Goal: Transaction & Acquisition: Purchase product/service

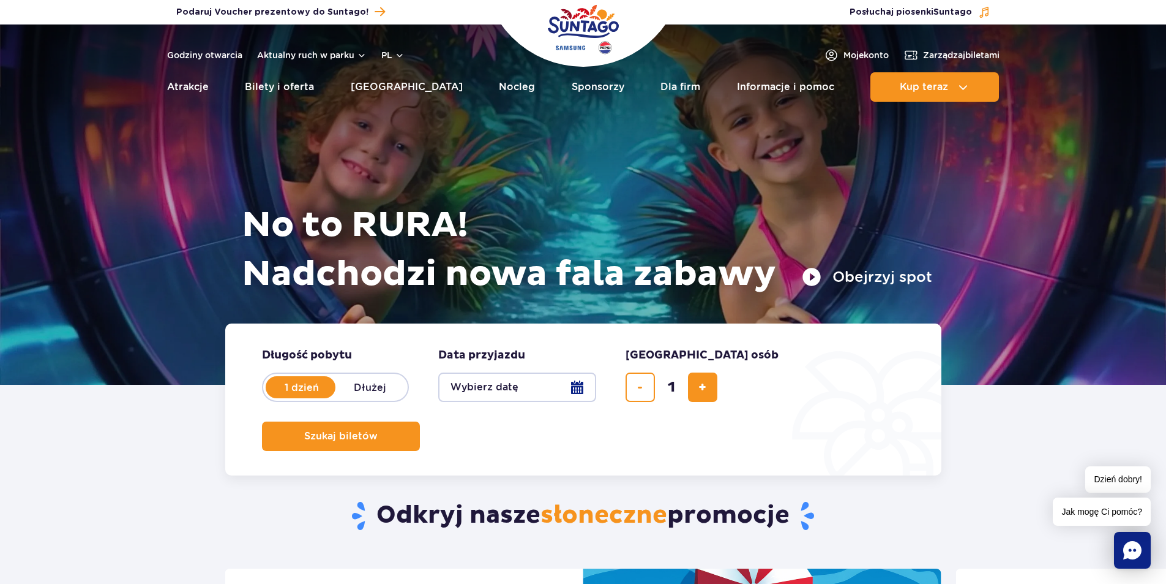
click at [537, 388] on button "Wybierz datę" at bounding box center [517, 386] width 158 height 29
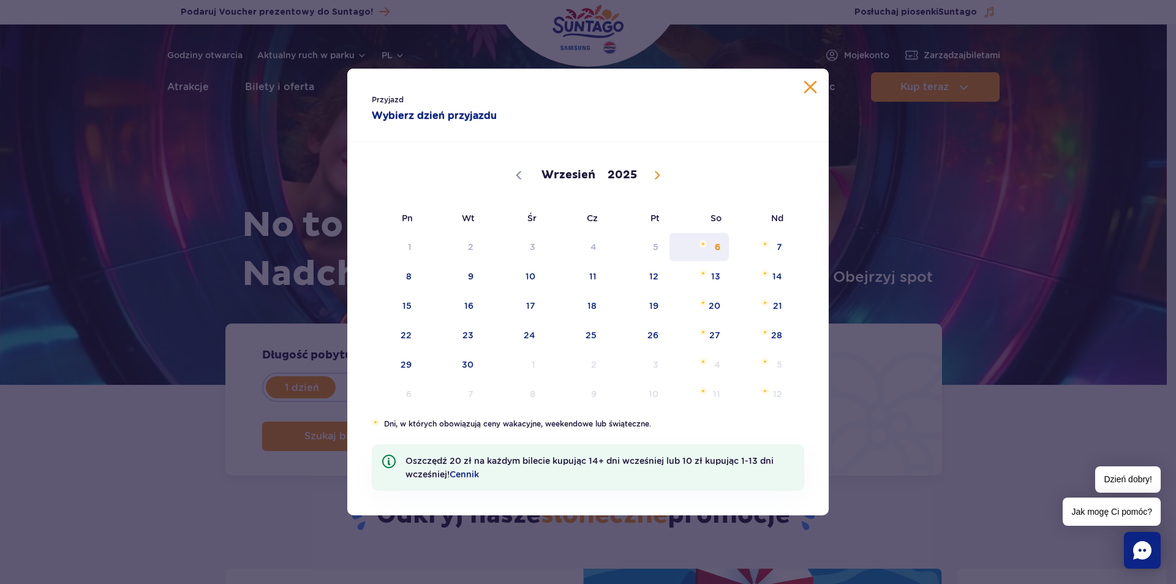
click at [715, 244] on span "6" at bounding box center [699, 247] width 62 height 28
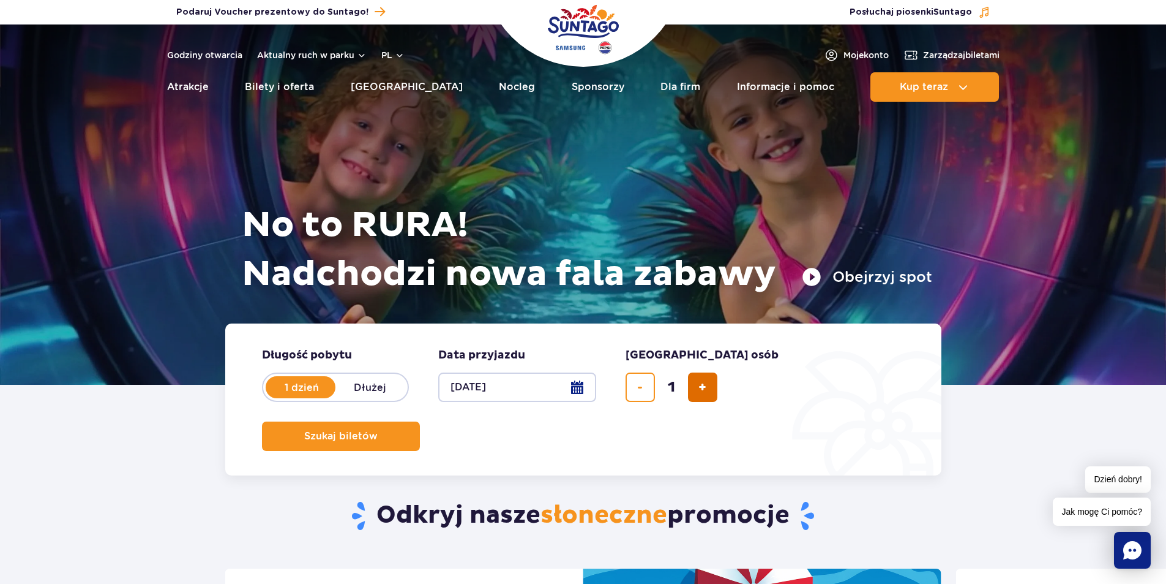
click at [707, 387] on span "dodaj bilet" at bounding box center [703, 387] width 8 height 0
type input "2"
click at [420, 421] on button "Szukaj biletów" at bounding box center [341, 435] width 158 height 29
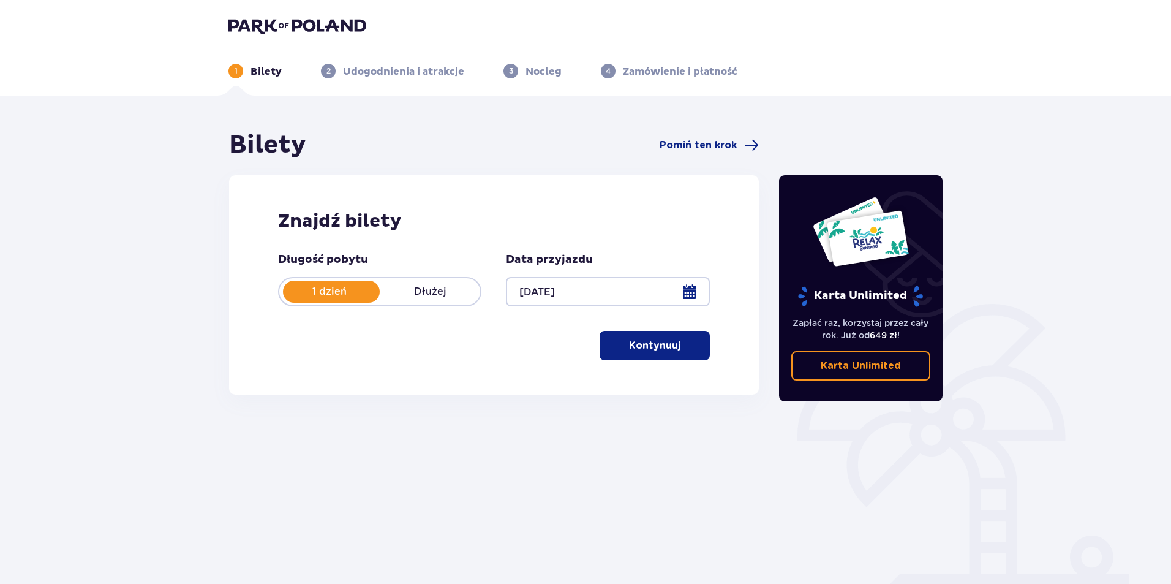
click at [648, 357] on button "Kontynuuj" at bounding box center [654, 345] width 110 height 29
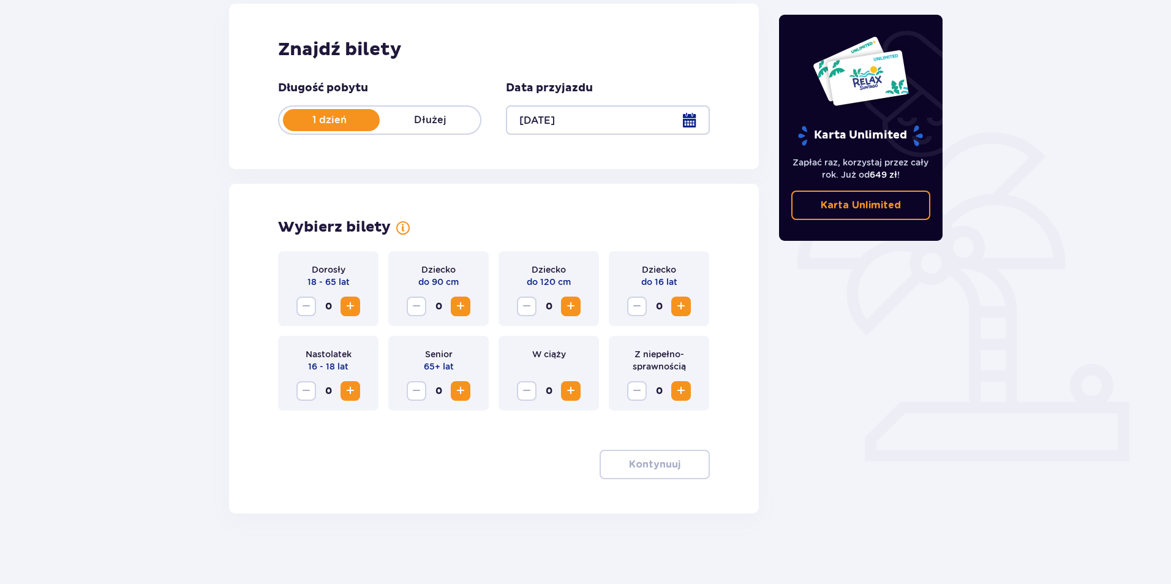
scroll to position [175, 0]
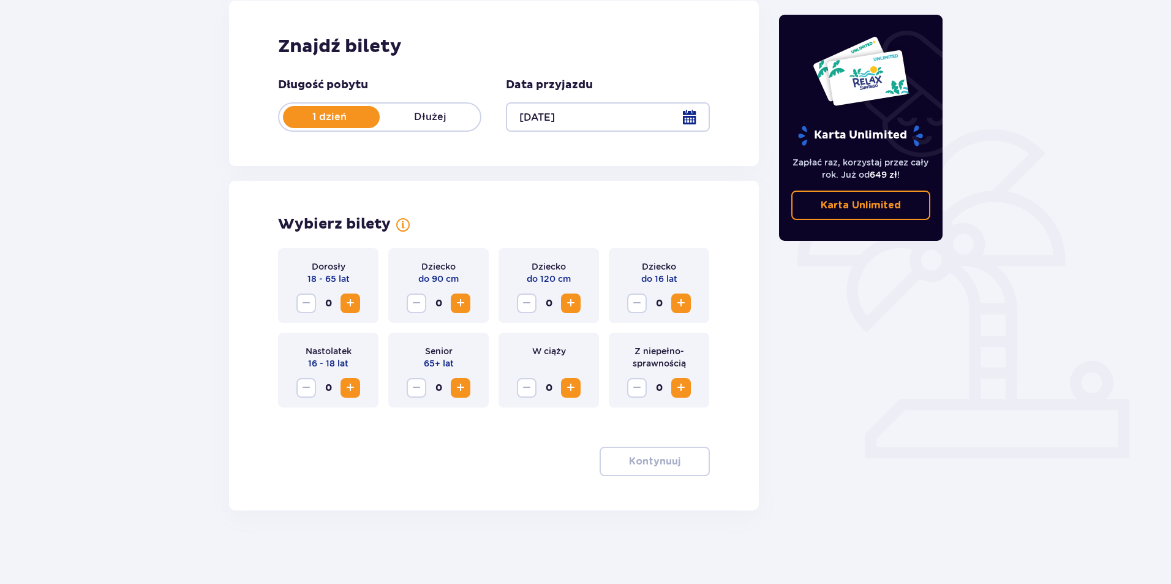
click at [351, 304] on span "Increase" at bounding box center [350, 303] width 15 height 15
click at [692, 302] on div "Dziecko do 16 lat 0" at bounding box center [659, 285] width 100 height 75
click at [681, 307] on span "Increase" at bounding box center [681, 303] width 15 height 15
click at [653, 464] on p "Kontynuuj" at bounding box center [654, 460] width 51 height 13
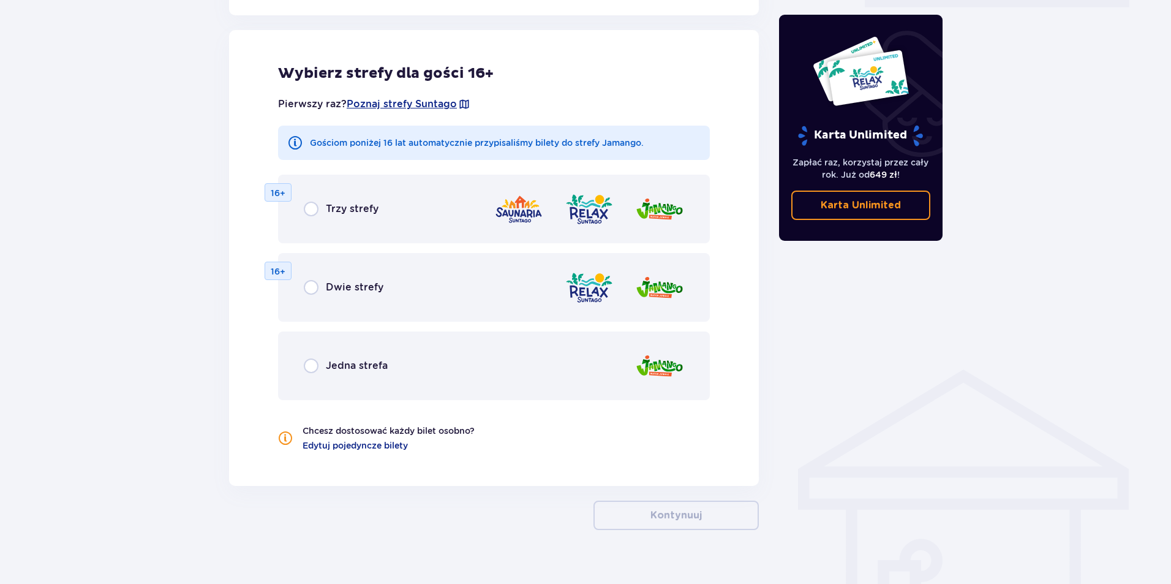
scroll to position [626, 0]
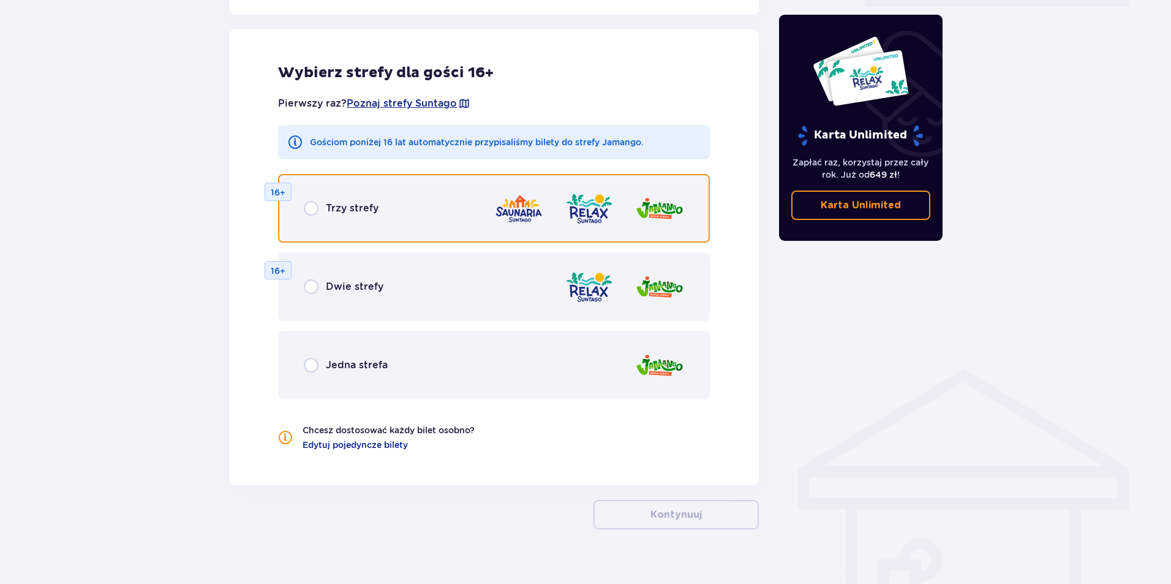
click at [311, 209] on input "radio" at bounding box center [311, 208] width 15 height 15
radio input "true"
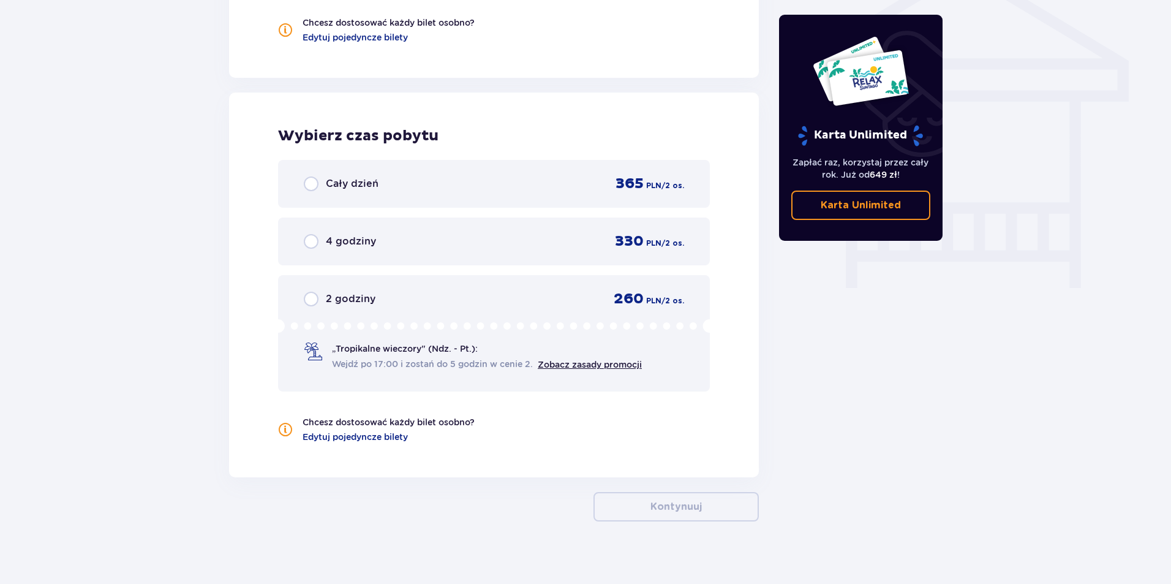
scroll to position [1044, 0]
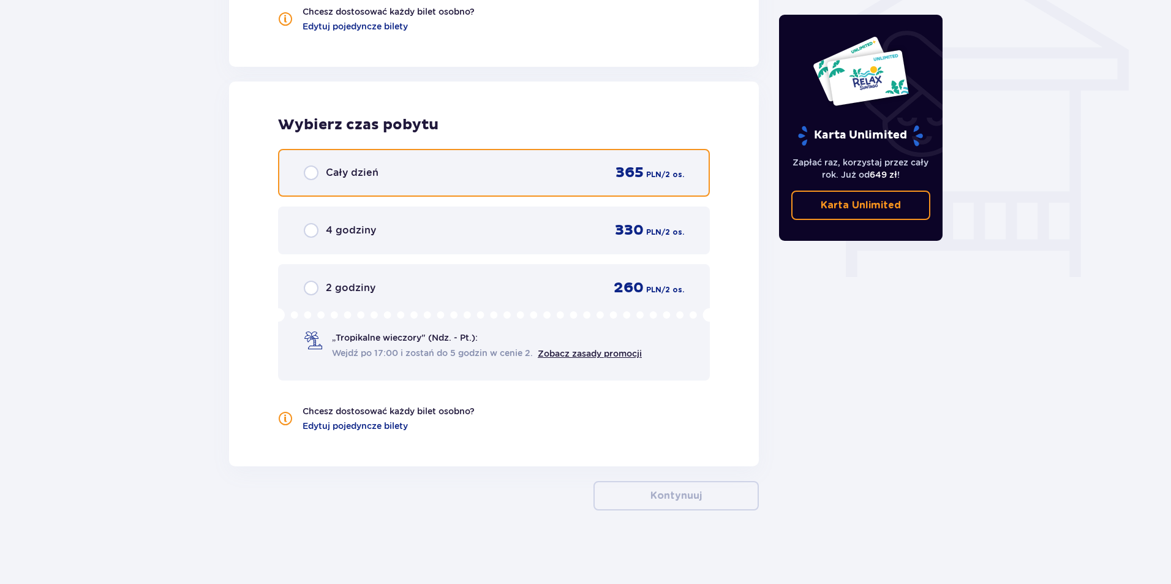
click at [311, 171] on input "radio" at bounding box center [311, 172] width 15 height 15
radio input "true"
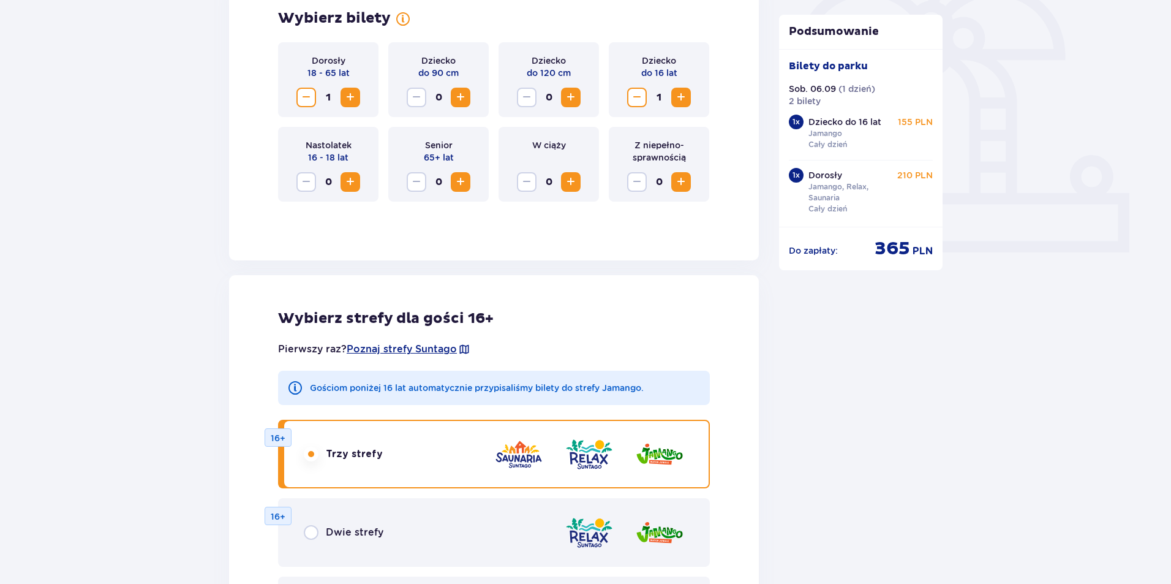
scroll to position [378, 0]
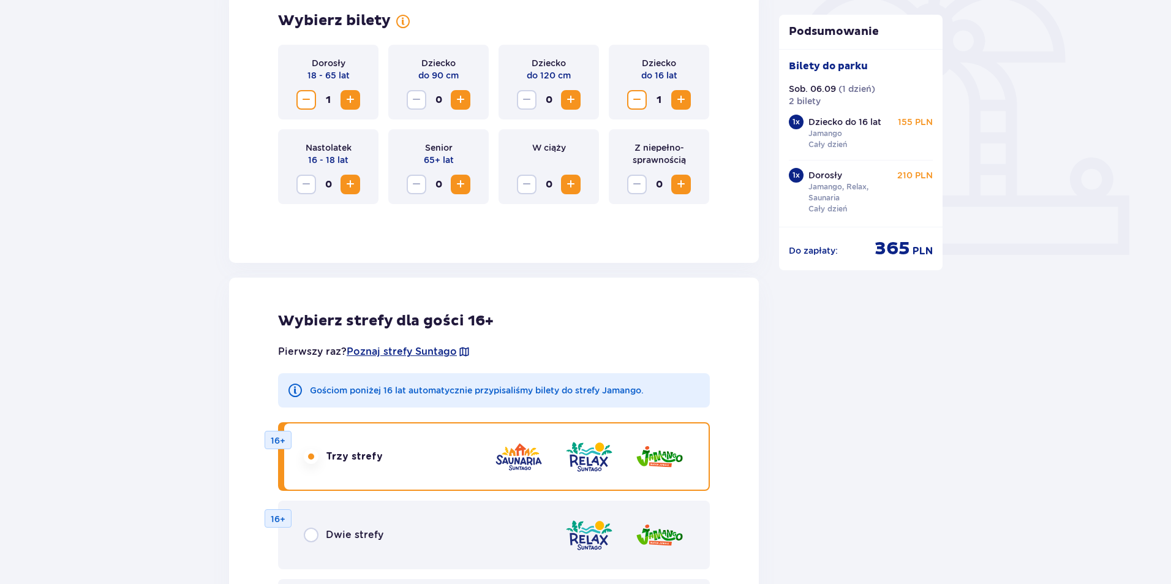
click at [630, 104] on span "Decrease" at bounding box center [636, 99] width 15 height 15
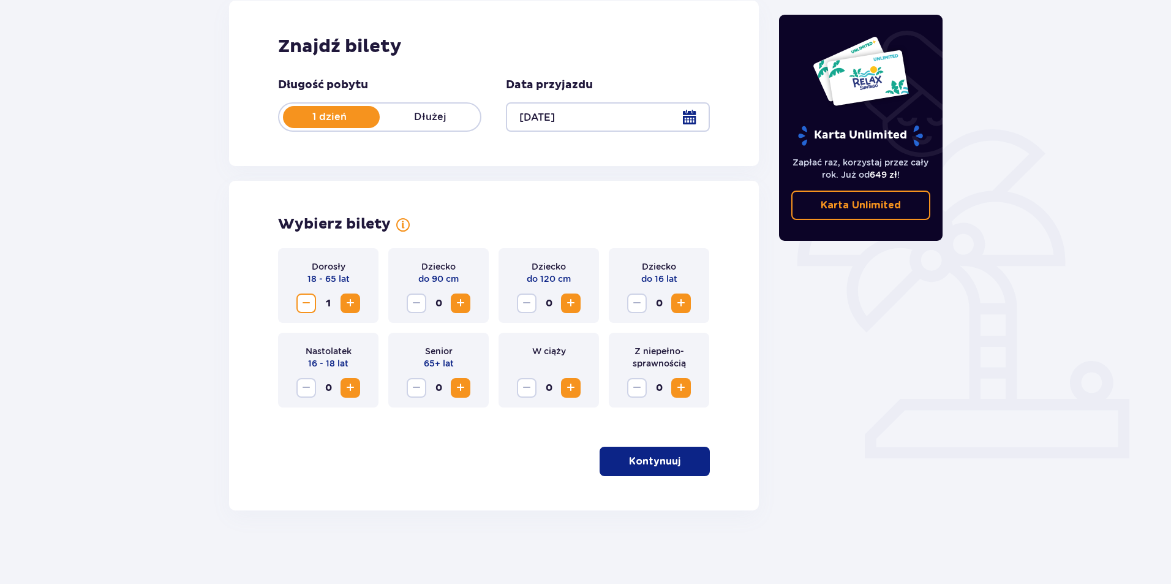
click at [344, 305] on span "Increase" at bounding box center [350, 303] width 15 height 15
click at [653, 459] on p "Kontynuuj" at bounding box center [654, 460] width 51 height 13
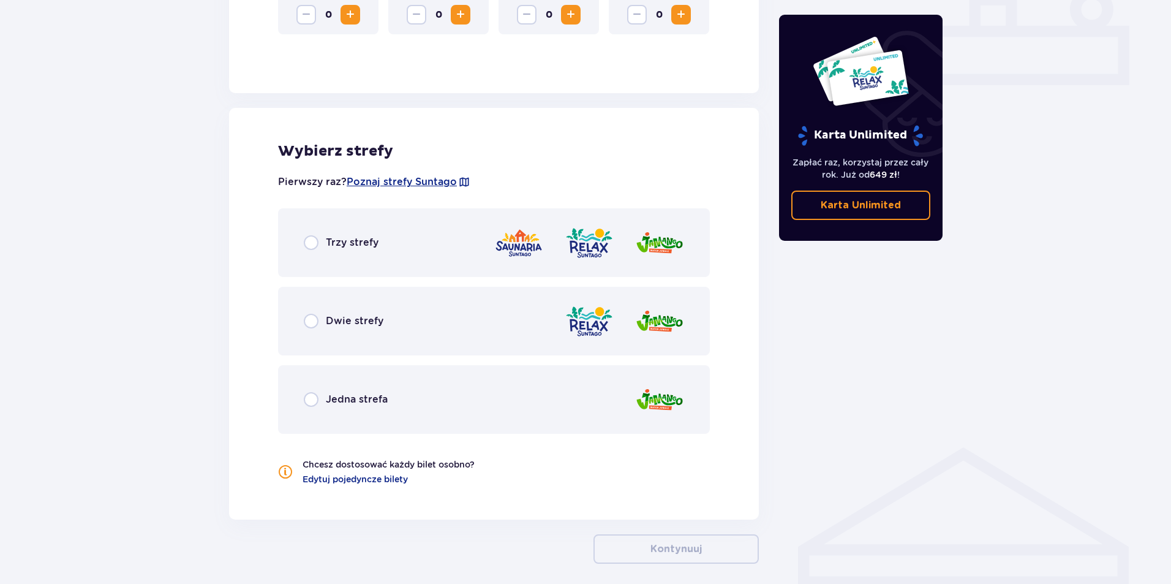
scroll to position [601, 0]
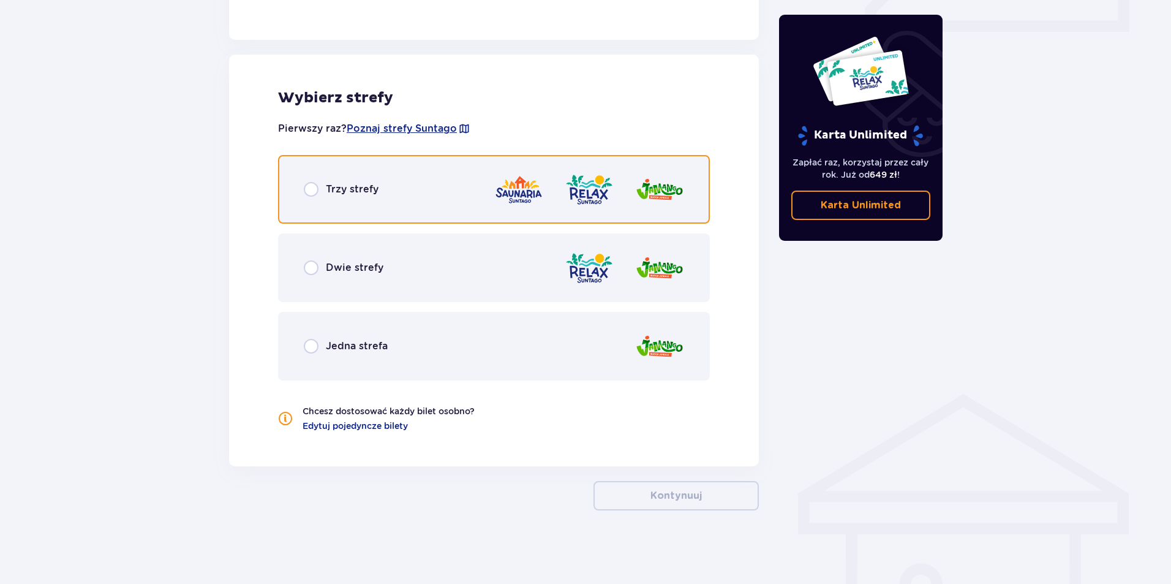
click at [314, 192] on input "radio" at bounding box center [311, 189] width 15 height 15
radio input "true"
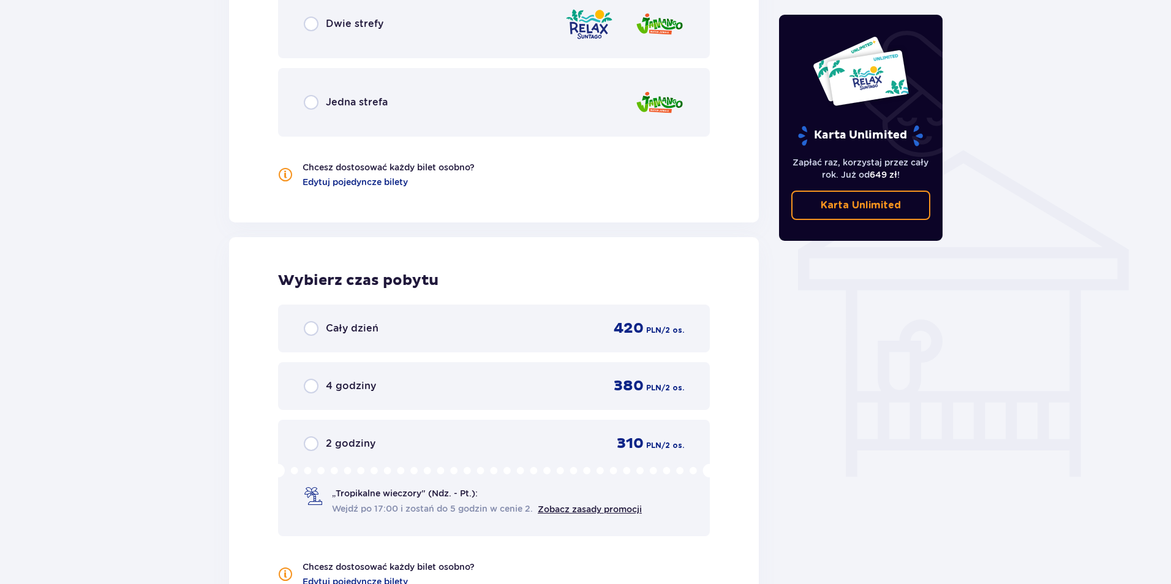
scroll to position [1000, 0]
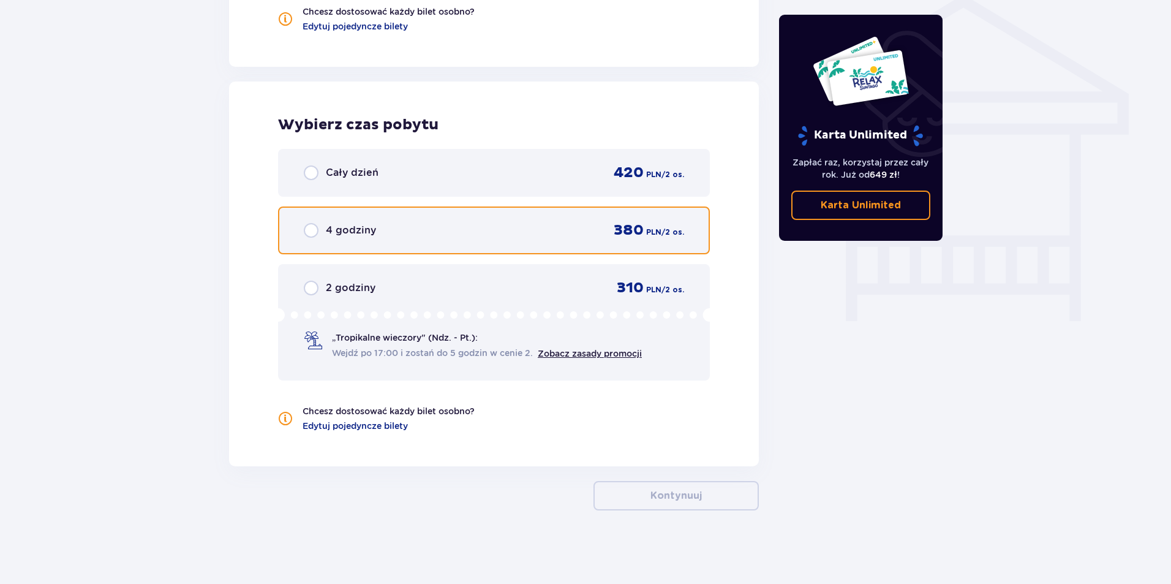
click at [310, 231] on input "radio" at bounding box center [311, 230] width 15 height 15
radio input "true"
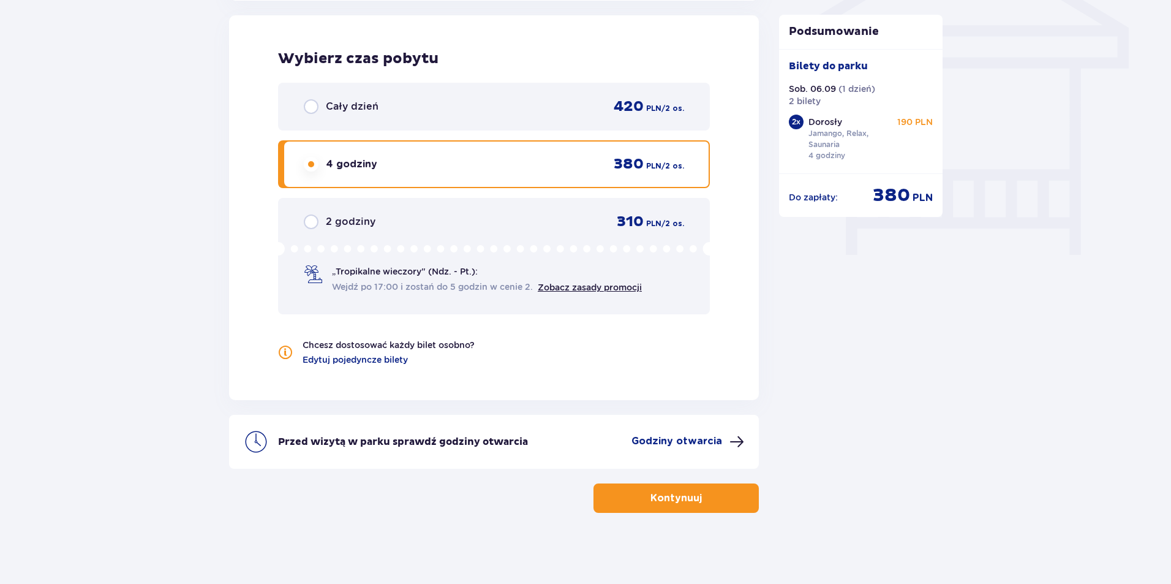
scroll to position [1068, 0]
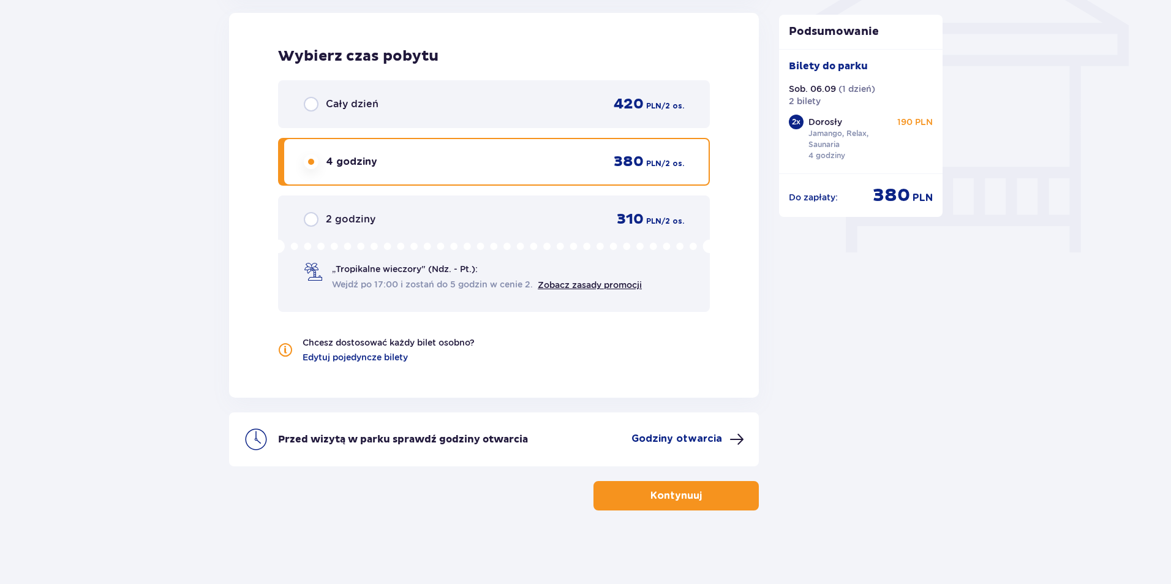
click at [707, 501] on span "button" at bounding box center [704, 495] width 15 height 15
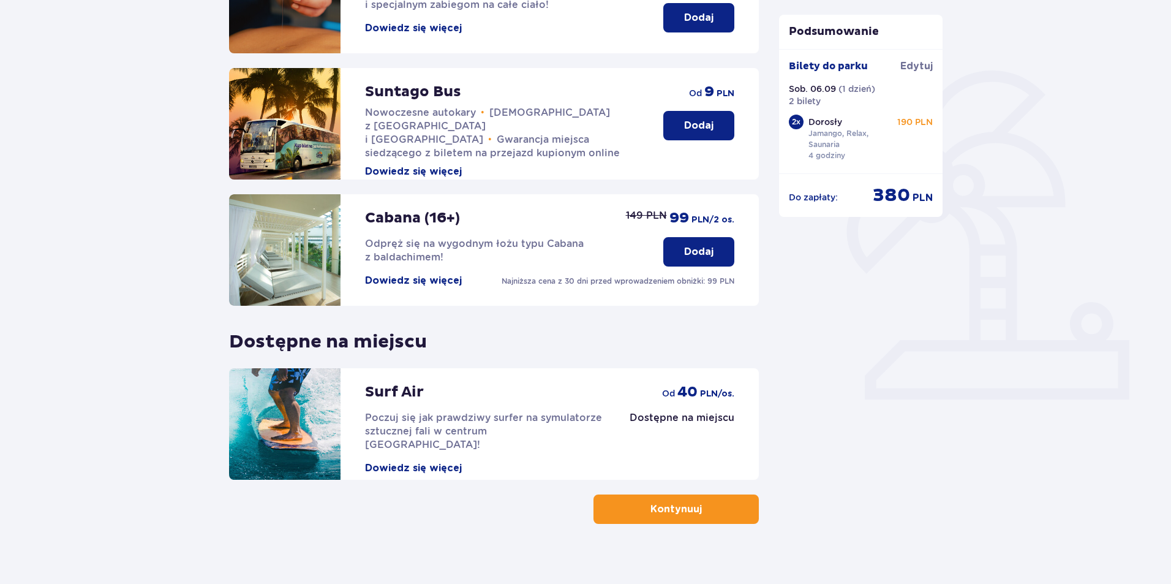
scroll to position [247, 0]
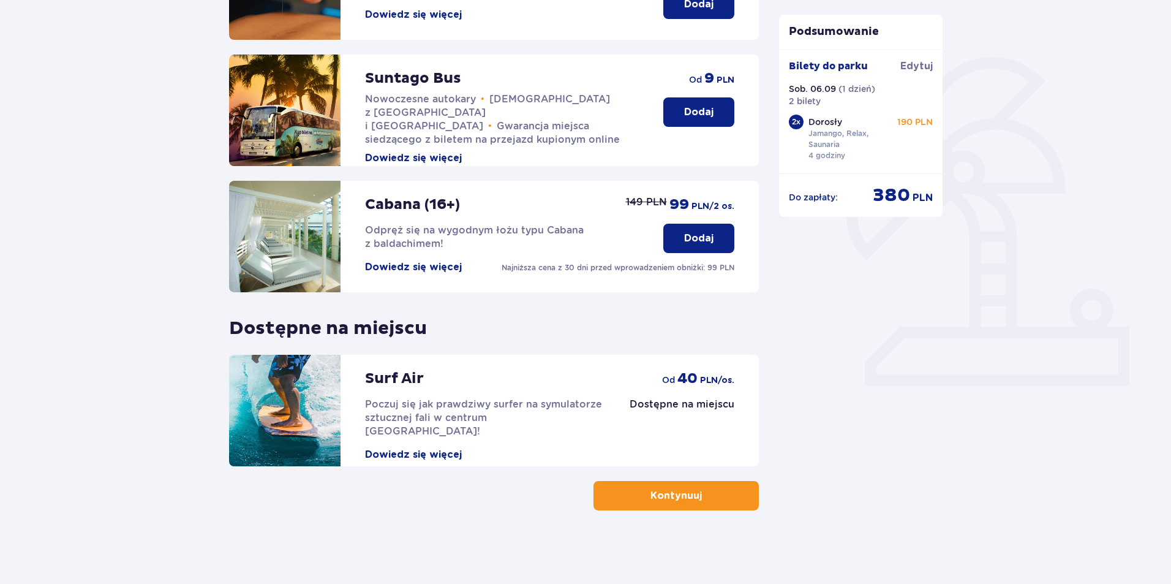
click at [687, 493] on p "Kontynuuj" at bounding box center [675, 495] width 51 height 13
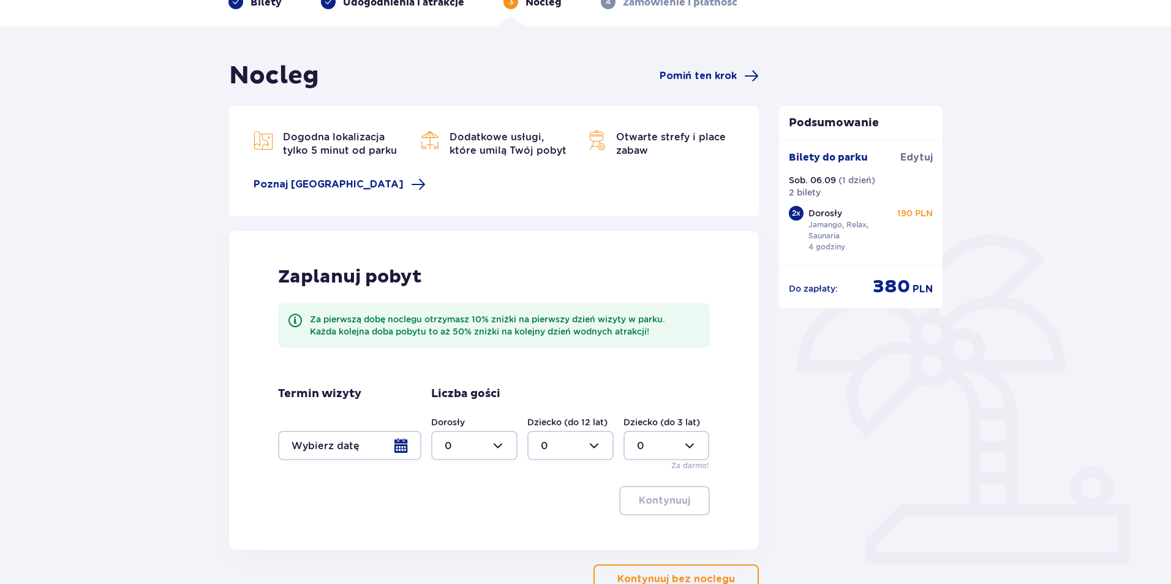
scroll to position [122, 0]
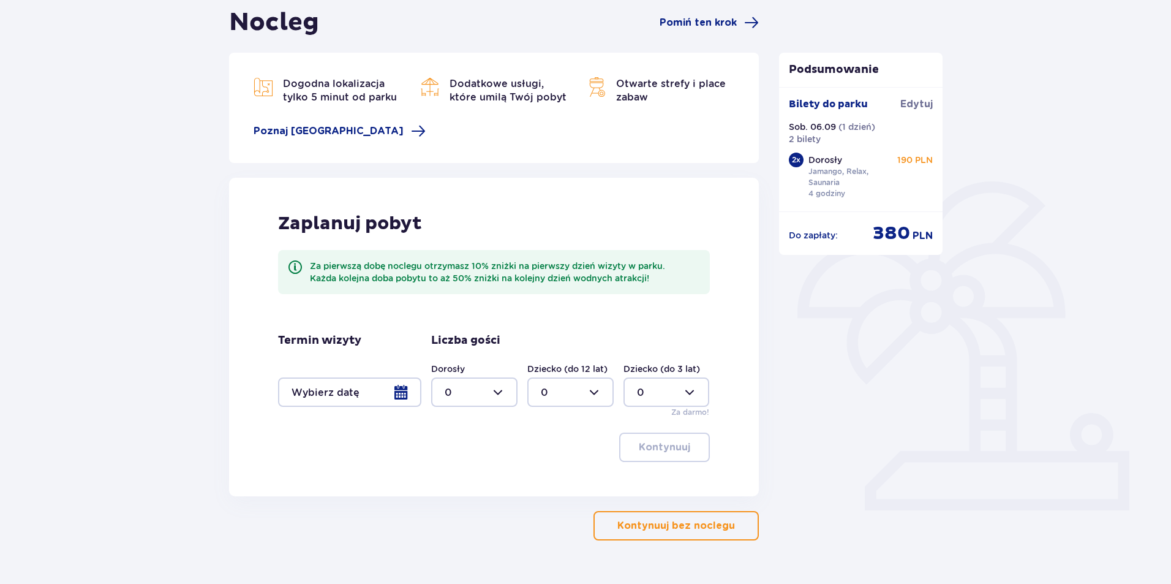
click at [682, 531] on p "Kontynuuj bez noclegu" at bounding box center [676, 525] width 118 height 13
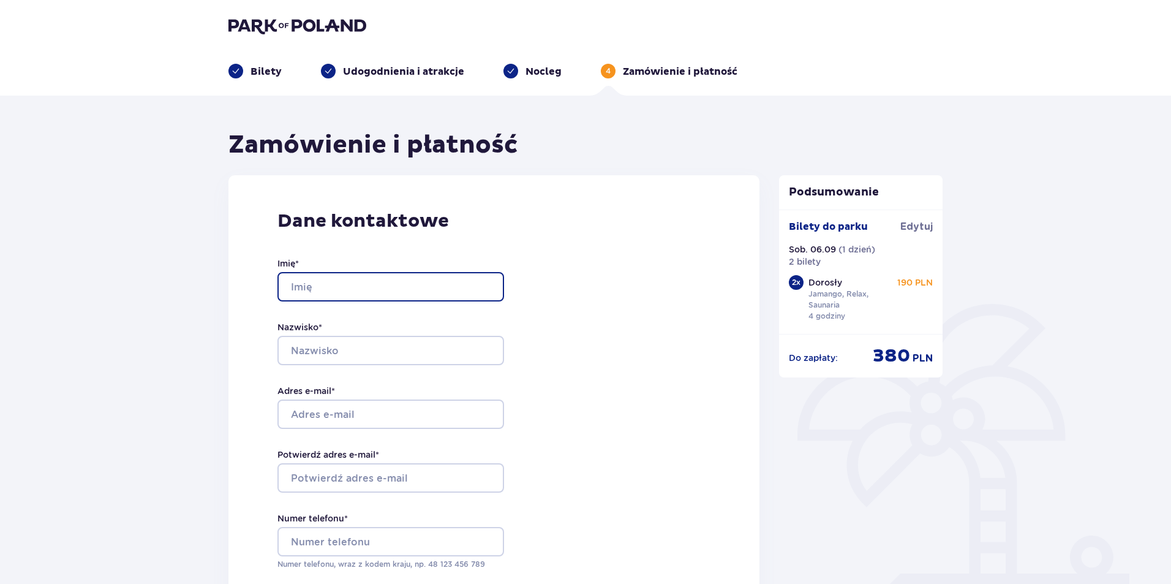
click at [367, 282] on input "Imię *" at bounding box center [390, 286] width 227 height 29
click at [369, 283] on input "Imię *" at bounding box center [390, 286] width 227 height 29
type input "Jarosław"
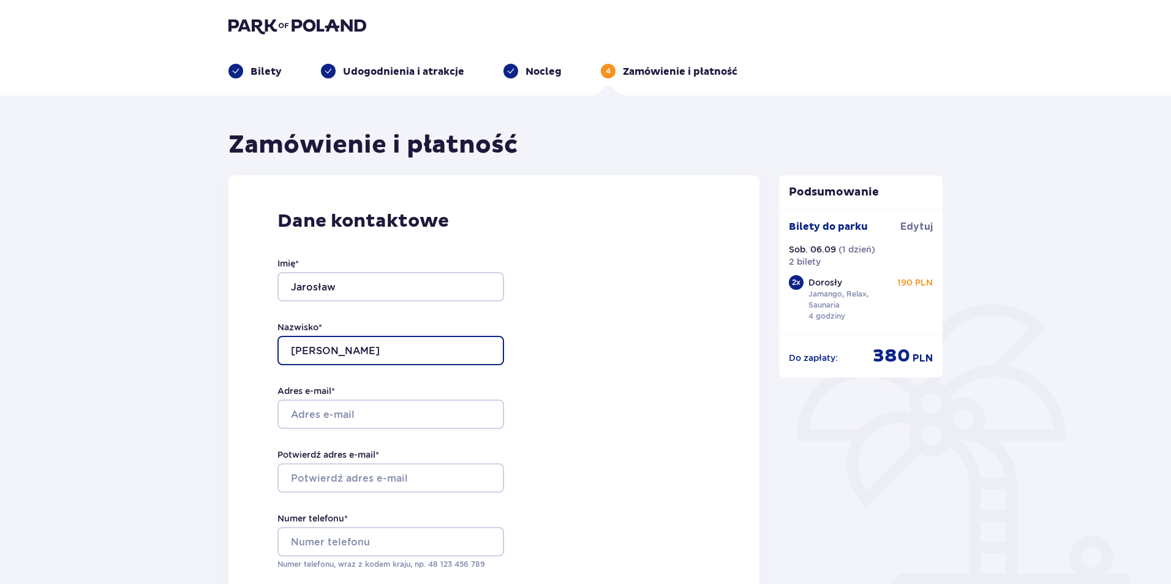
type input "Tabulski"
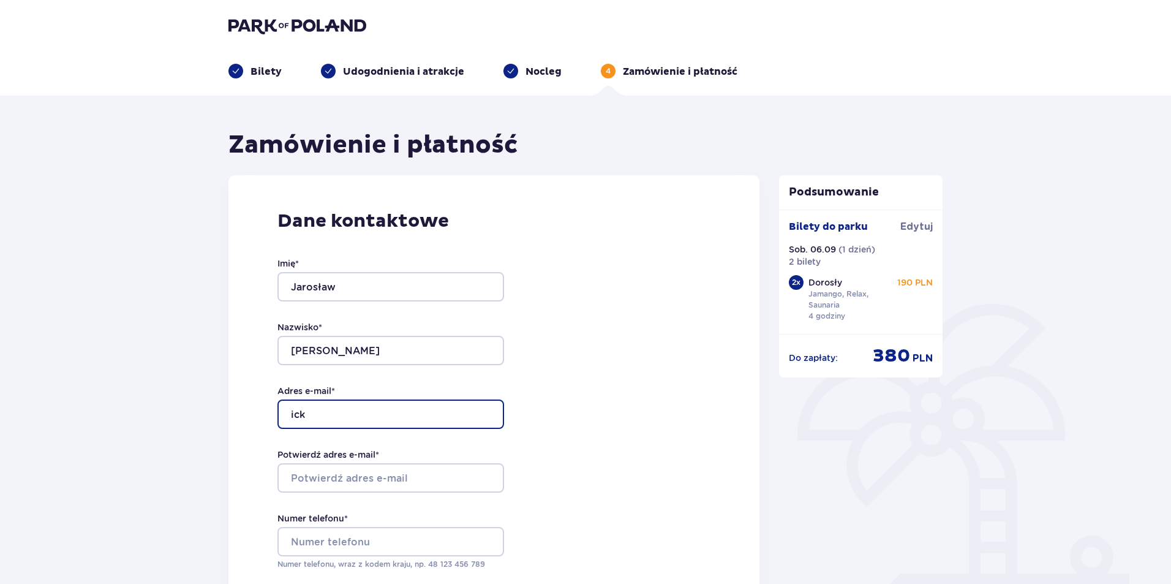
type input "ickaiphone@gmail.com"
drag, startPoint x: 413, startPoint y: 411, endPoint x: 233, endPoint y: 411, distance: 180.0
click at [233, 411] on div "Dane kontaktowe Imię * Jarosław Nazwisko * Tabulski Adres e-mail * ickaiphone@g…" at bounding box center [493, 432] width 531 height 514
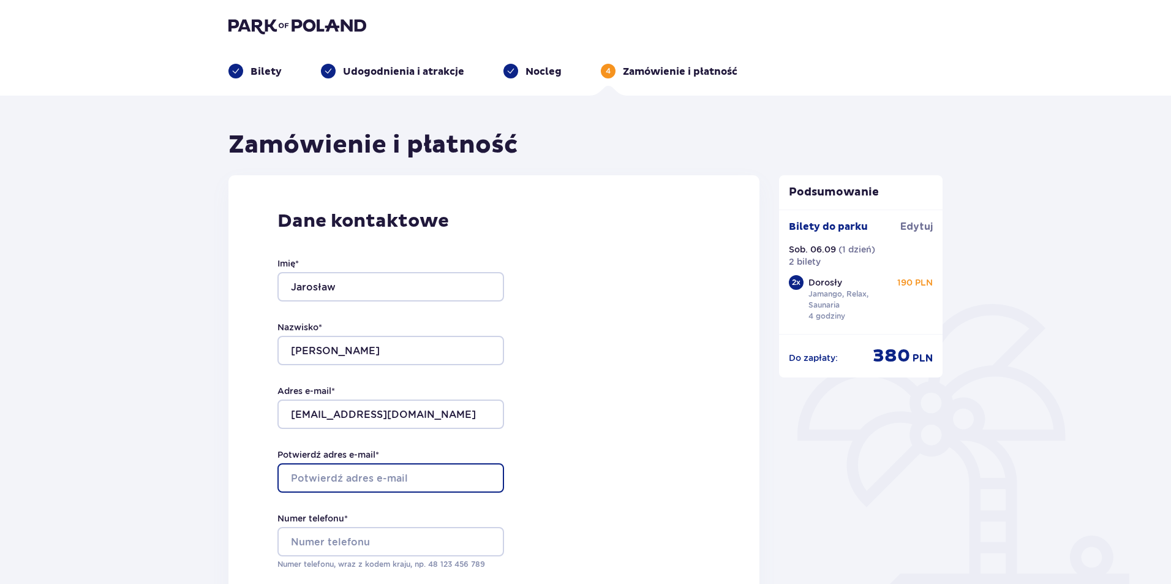
click at [306, 485] on input "Potwierdź adres e-mail *" at bounding box center [390, 477] width 227 height 29
paste input "ickaiphone@gmail.com"
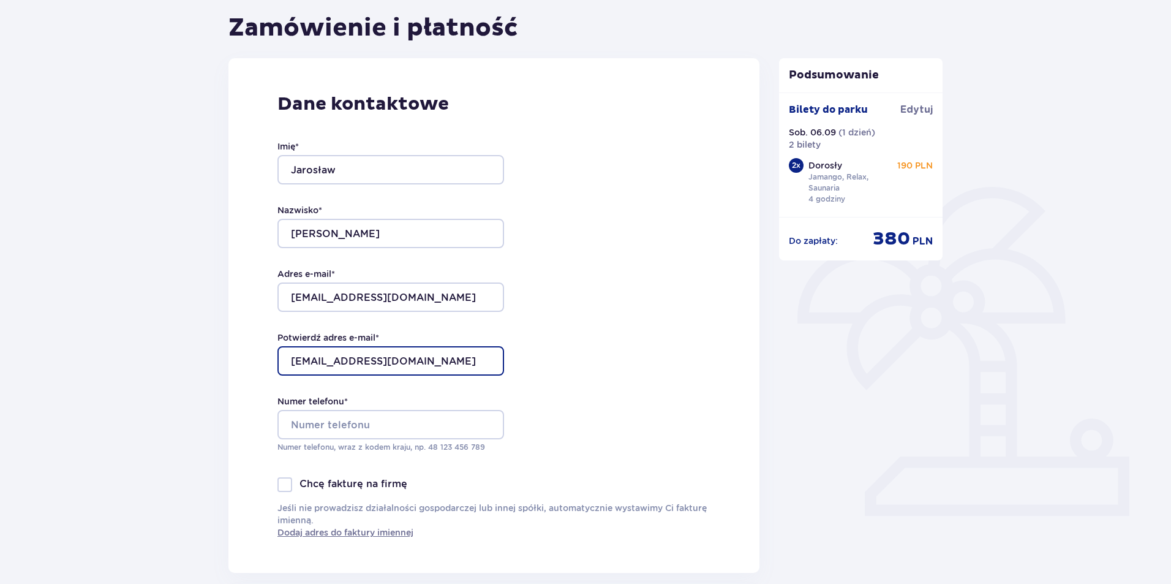
scroll to position [122, 0]
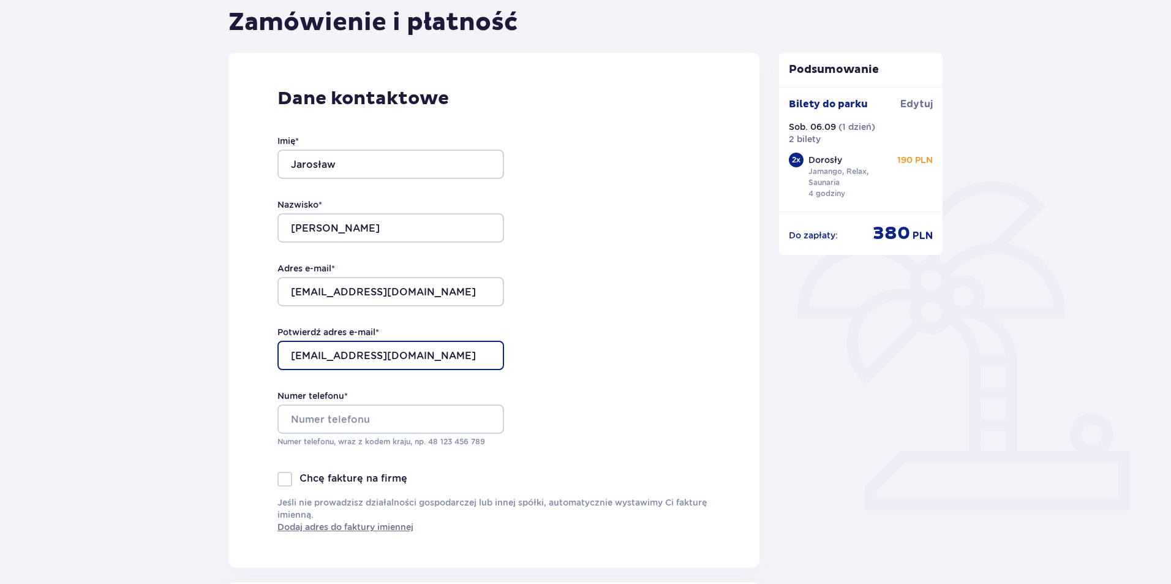
type input "ickaiphone@gmail.com"
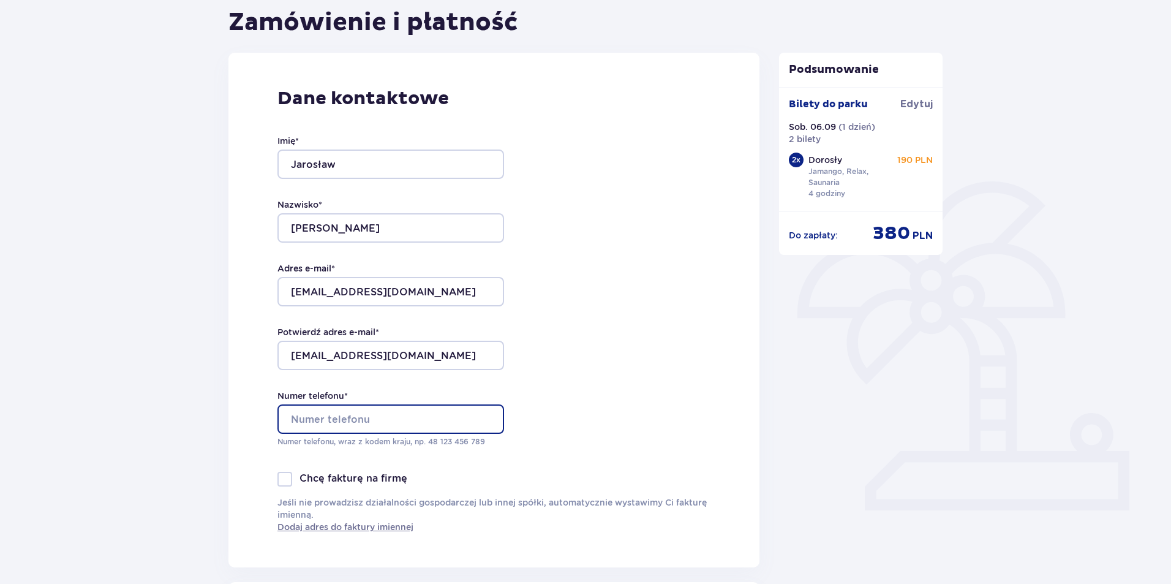
click at [387, 418] on input "Numer telefonu *" at bounding box center [390, 418] width 227 height 29
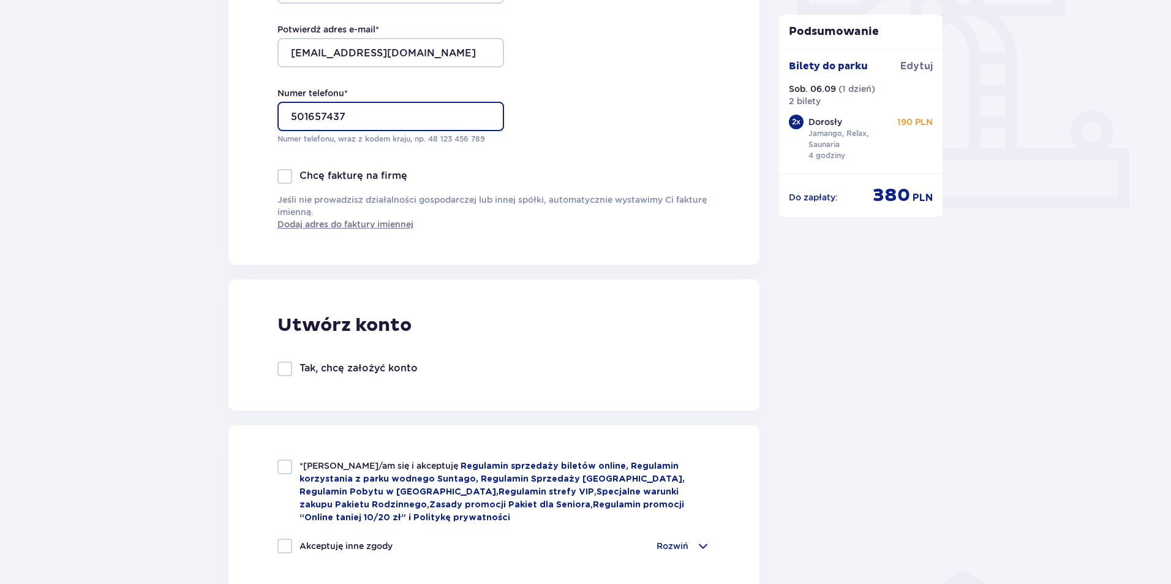
scroll to position [429, 0]
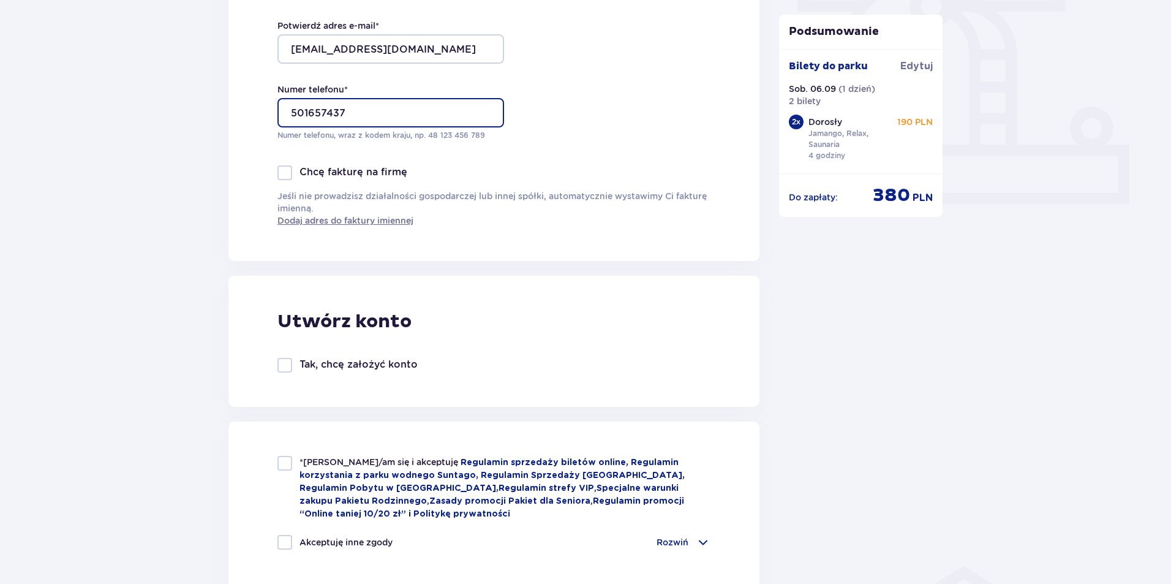
type input "501657437"
click at [288, 462] on div at bounding box center [284, 463] width 15 height 15
checkbox input "true"
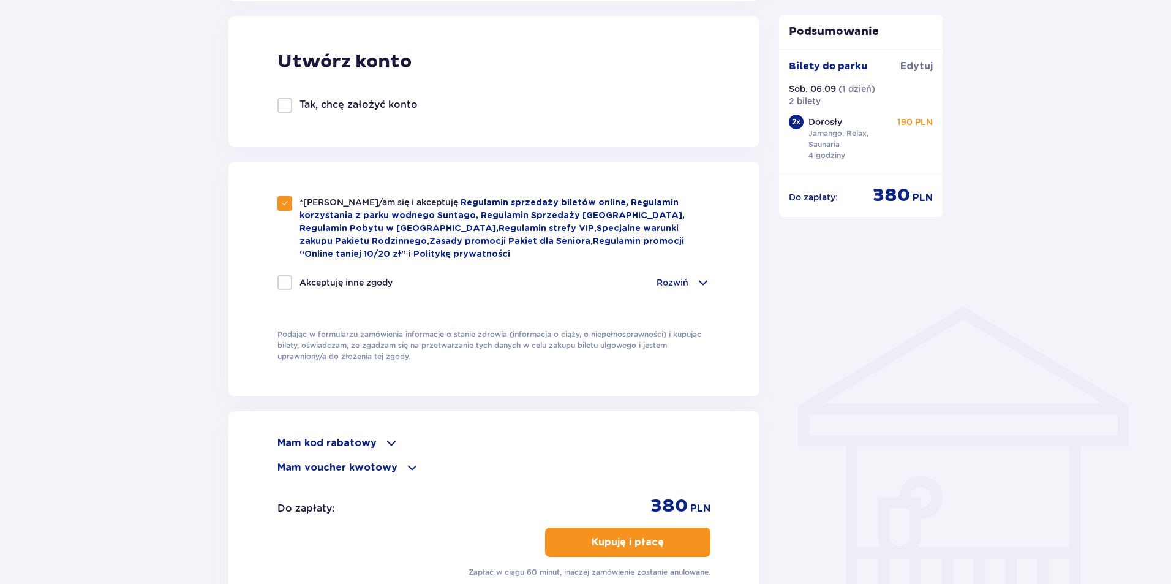
scroll to position [735, 0]
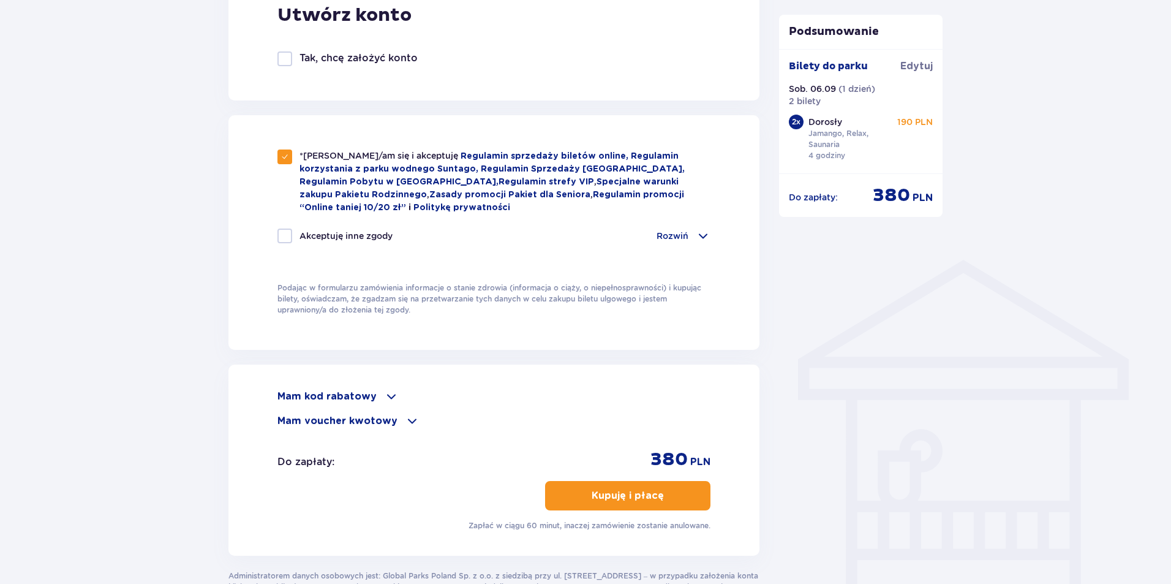
click at [635, 496] on p "Kupuję i płacę" at bounding box center [627, 495] width 72 height 13
